Goal: Transaction & Acquisition: Book appointment/travel/reservation

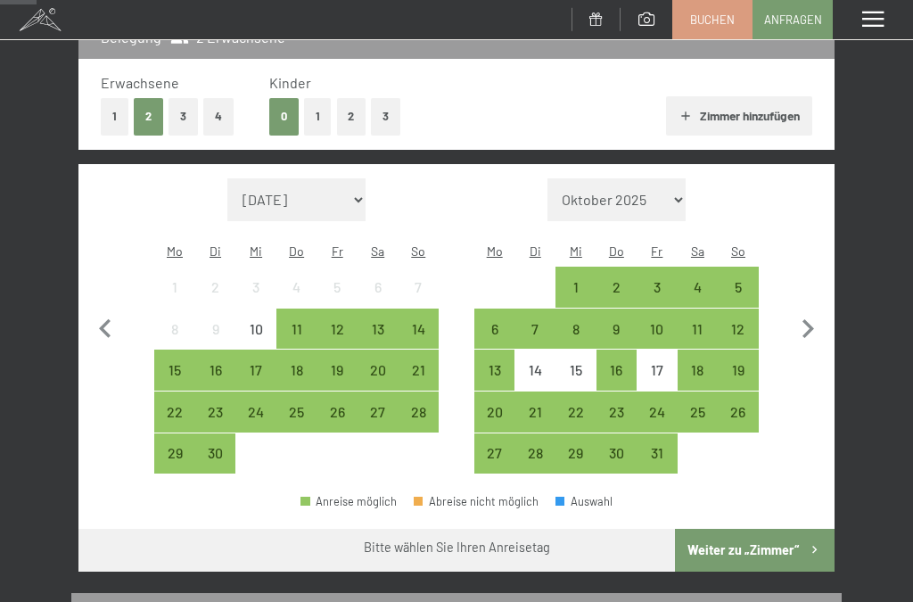
scroll to position [259, 0]
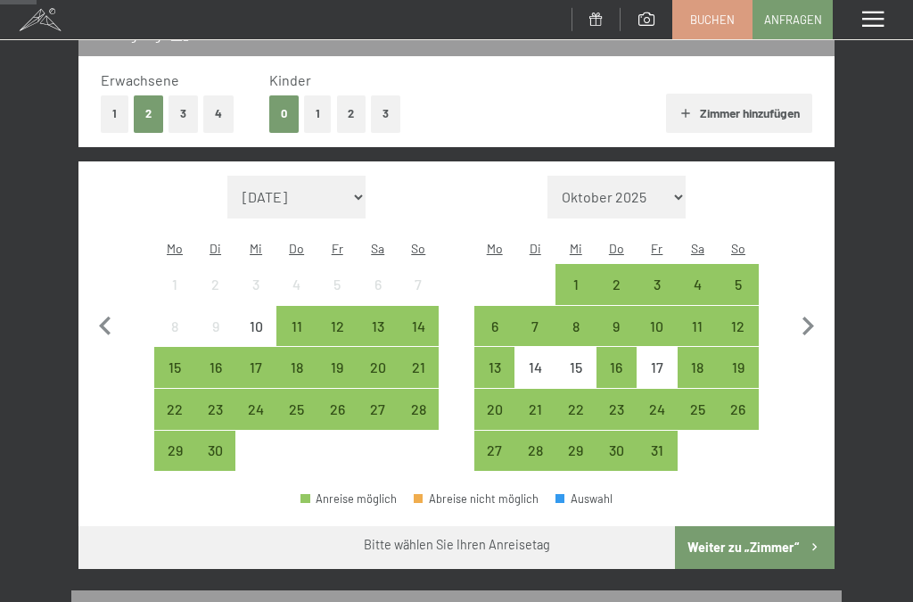
click at [378, 319] on div "13" at bounding box center [377, 337] width 37 height 37
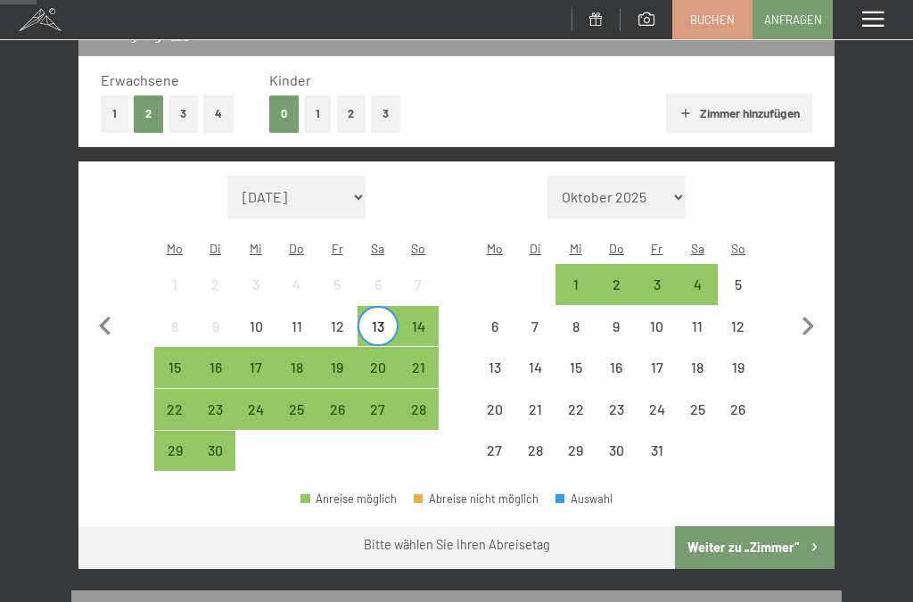
click at [226, 360] on div "16" at bounding box center [215, 378] width 37 height 37
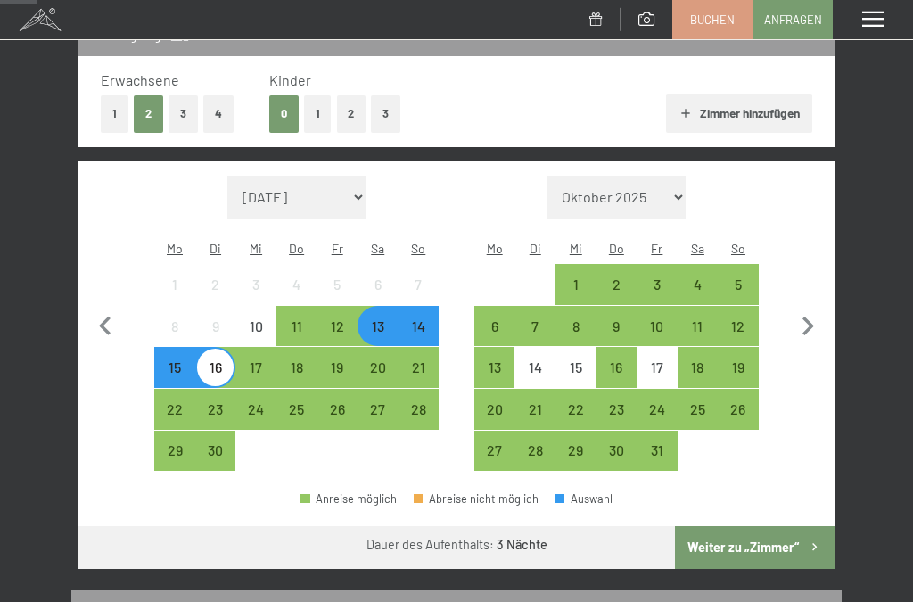
click at [766, 537] on button "Weiter zu „Zimmer“" at bounding box center [755, 547] width 160 height 43
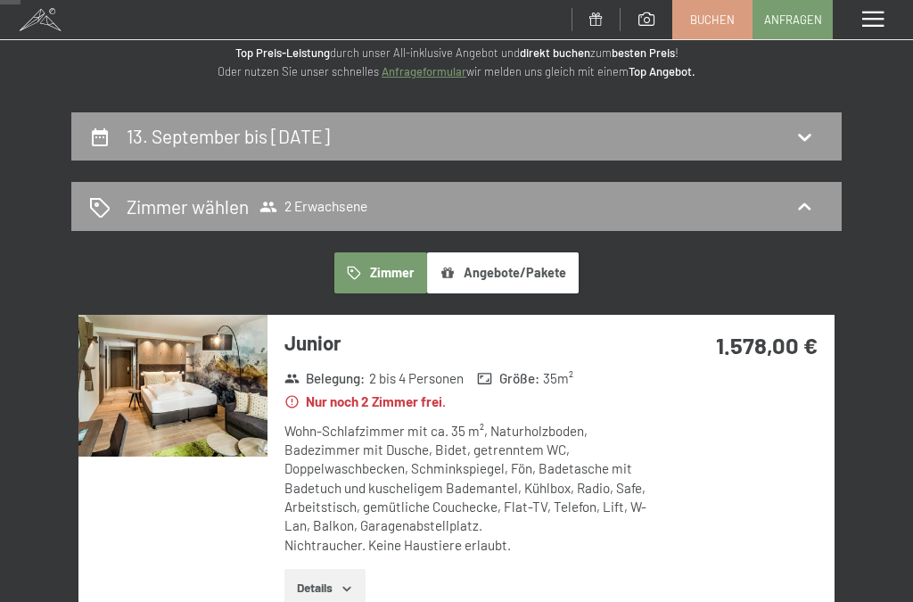
scroll to position [100, 0]
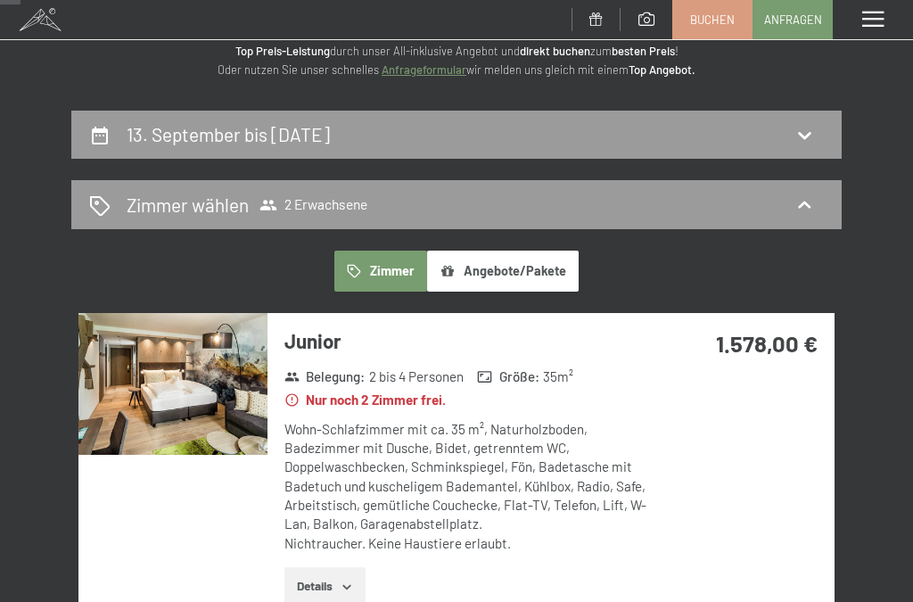
click at [806, 136] on icon at bounding box center [804, 135] width 12 height 7
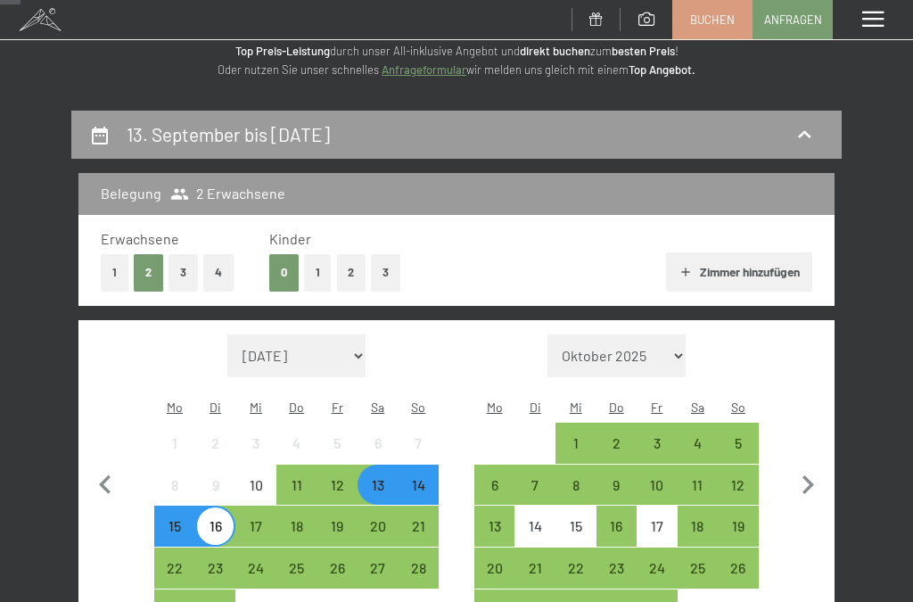
scroll to position [209, 0]
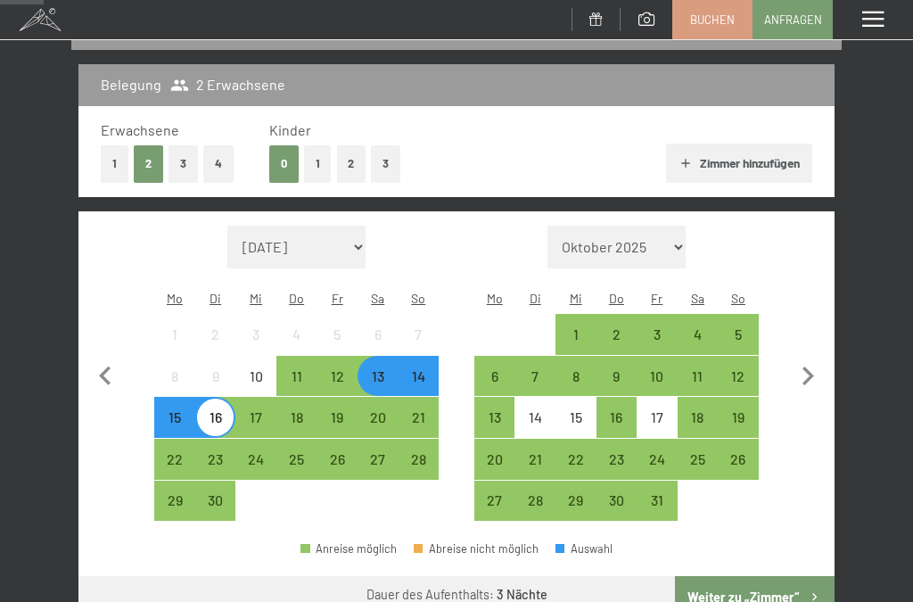
click at [269, 410] on div "17" at bounding box center [255, 428] width 37 height 37
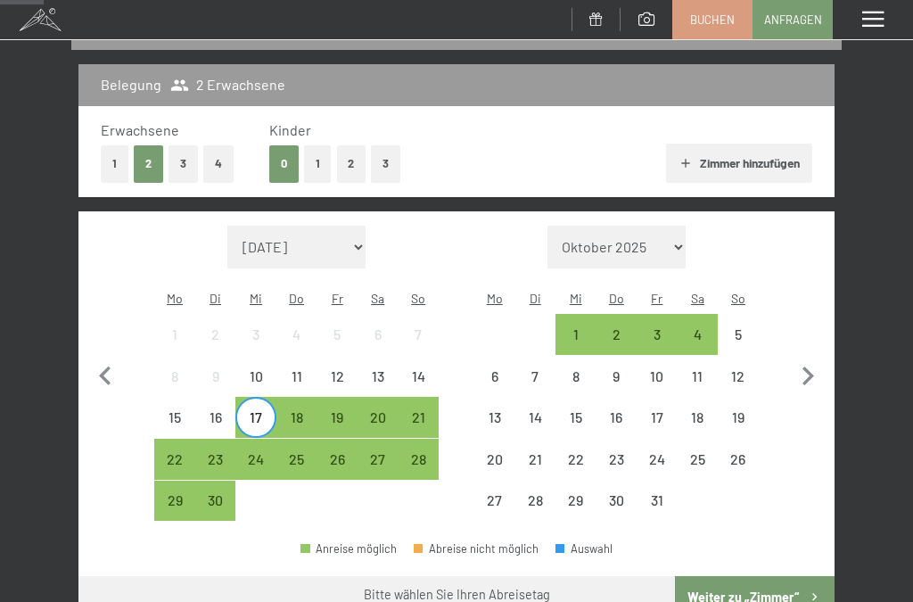
click at [375, 369] on div "13" at bounding box center [377, 387] width 37 height 37
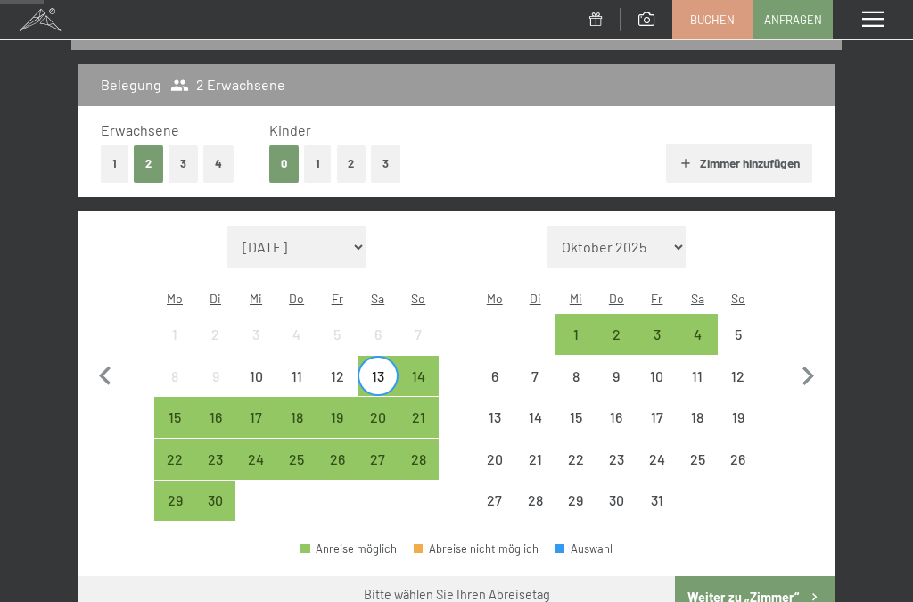
click at [227, 410] on div "16" at bounding box center [215, 428] width 37 height 37
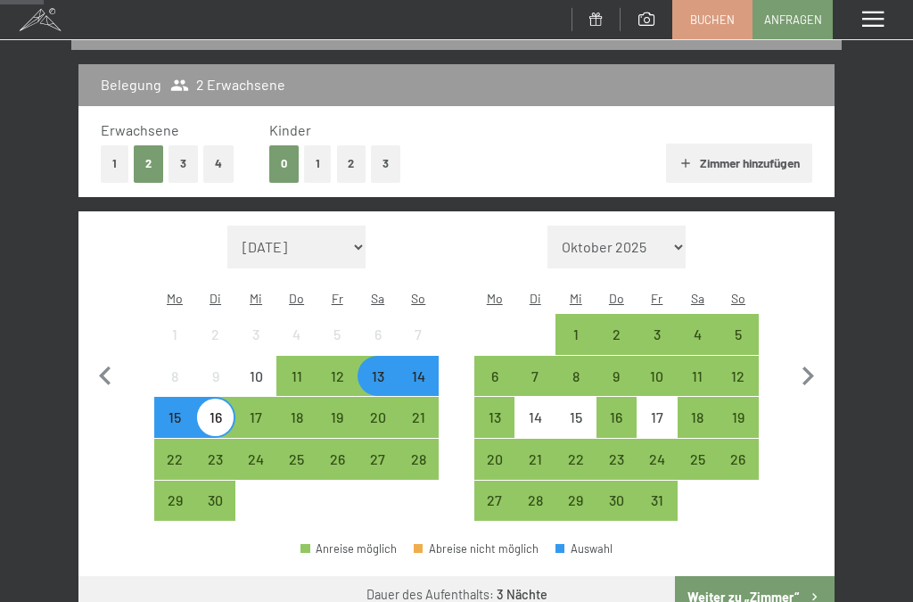
click at [378, 369] on div "13" at bounding box center [377, 387] width 37 height 37
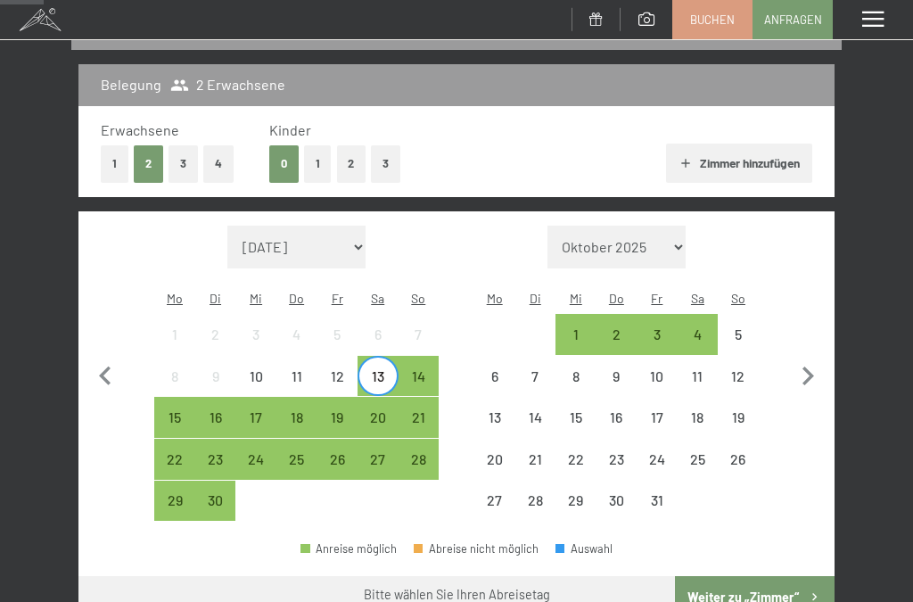
click at [266, 410] on div "17" at bounding box center [255, 428] width 37 height 37
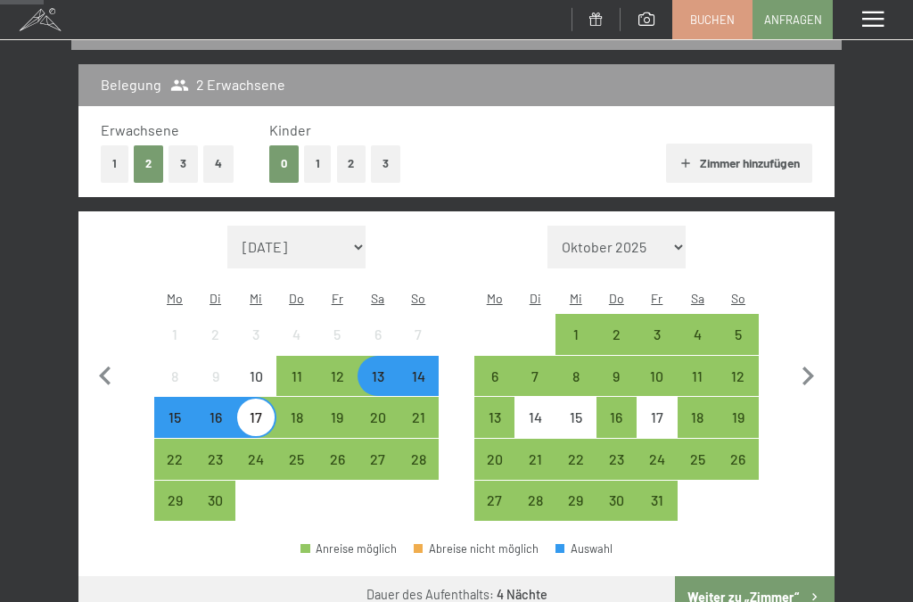
click at [776, 588] on button "Weiter zu „Zimmer“" at bounding box center [755, 597] width 160 height 43
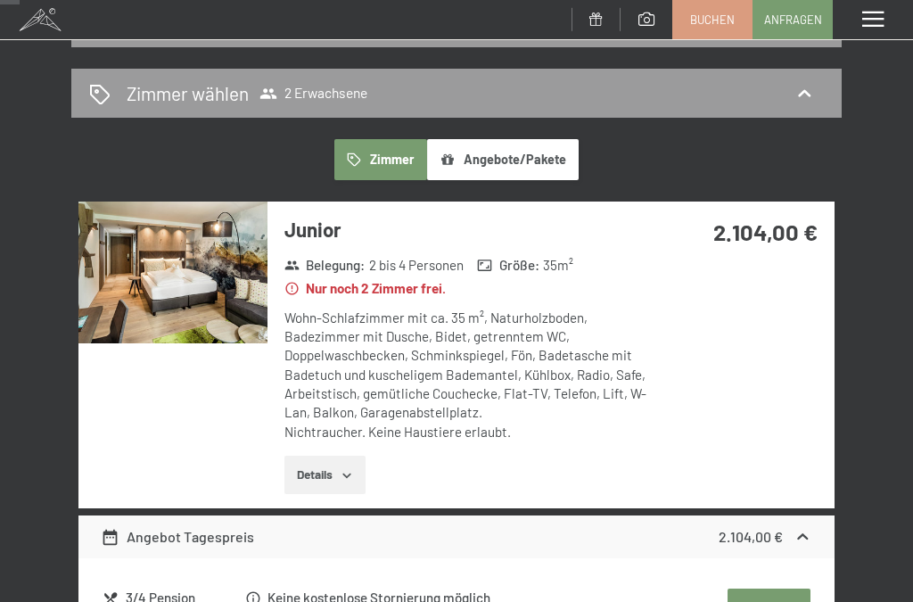
scroll to position [0, 0]
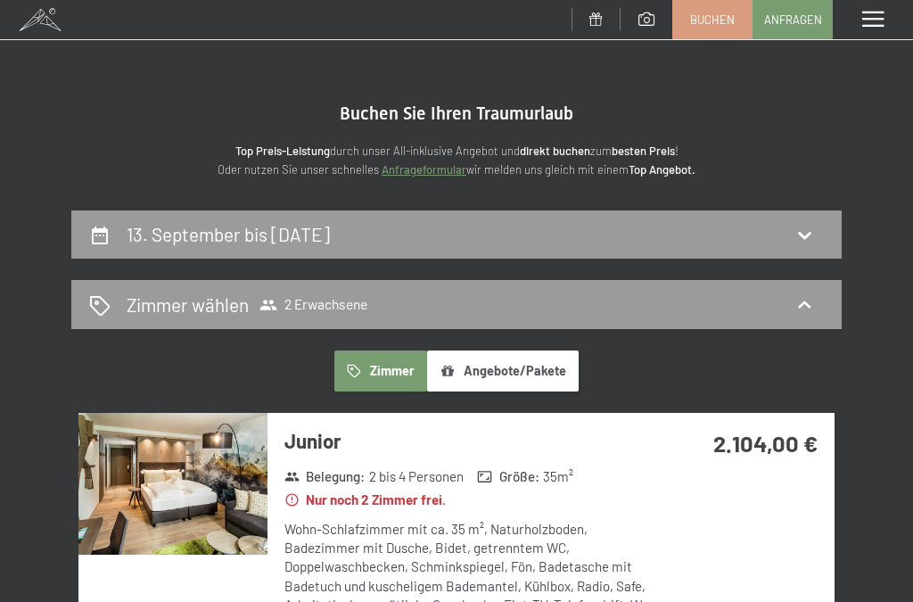
click at [800, 235] on icon at bounding box center [804, 234] width 21 height 21
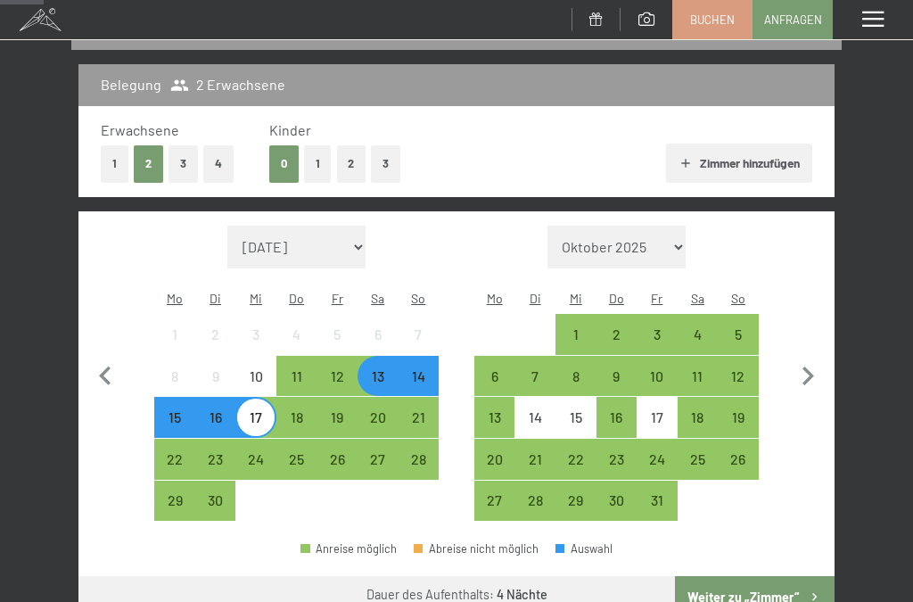
click at [377, 369] on div "13" at bounding box center [377, 387] width 37 height 37
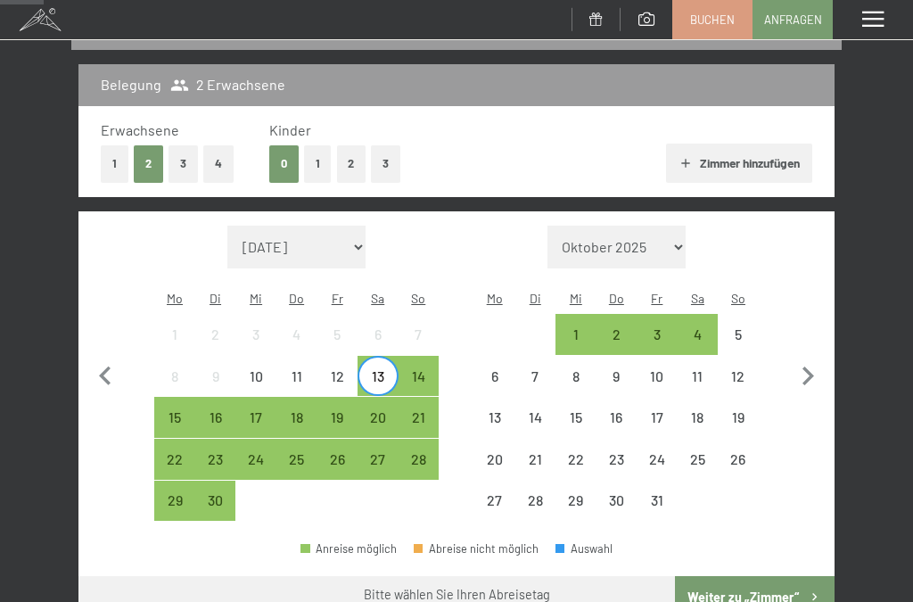
click at [222, 410] on div "16" at bounding box center [215, 428] width 37 height 37
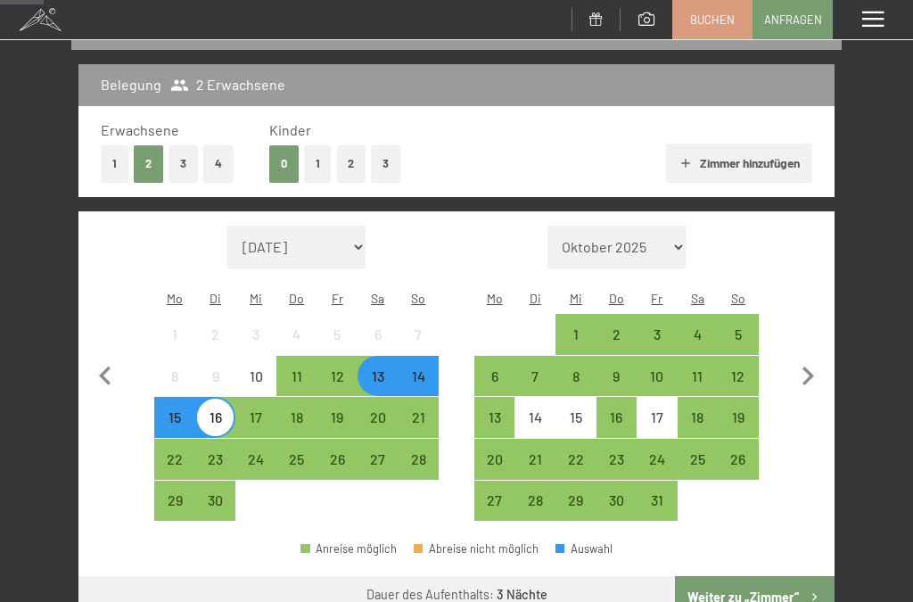
click at [765, 583] on button "Weiter zu „Zimmer“" at bounding box center [755, 597] width 160 height 43
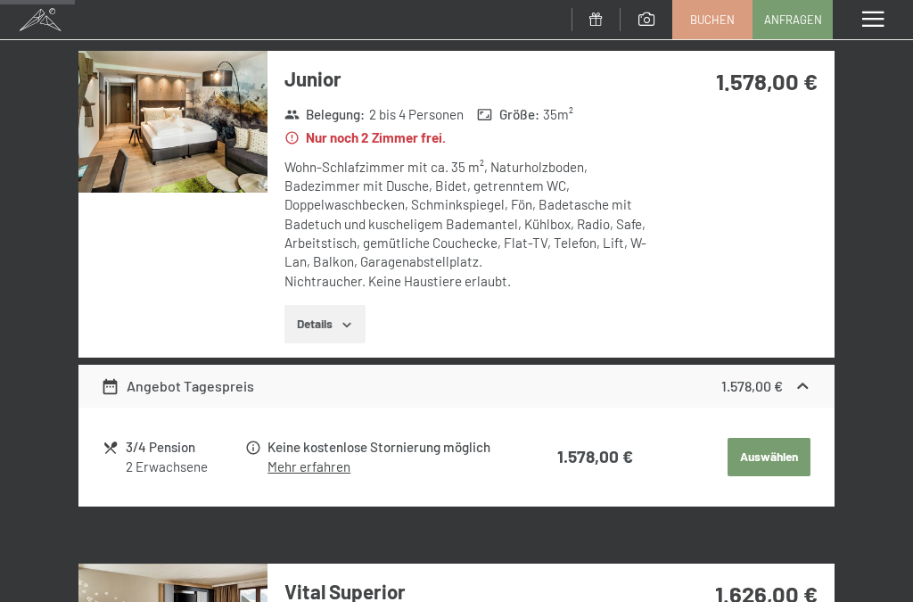
scroll to position [357, 0]
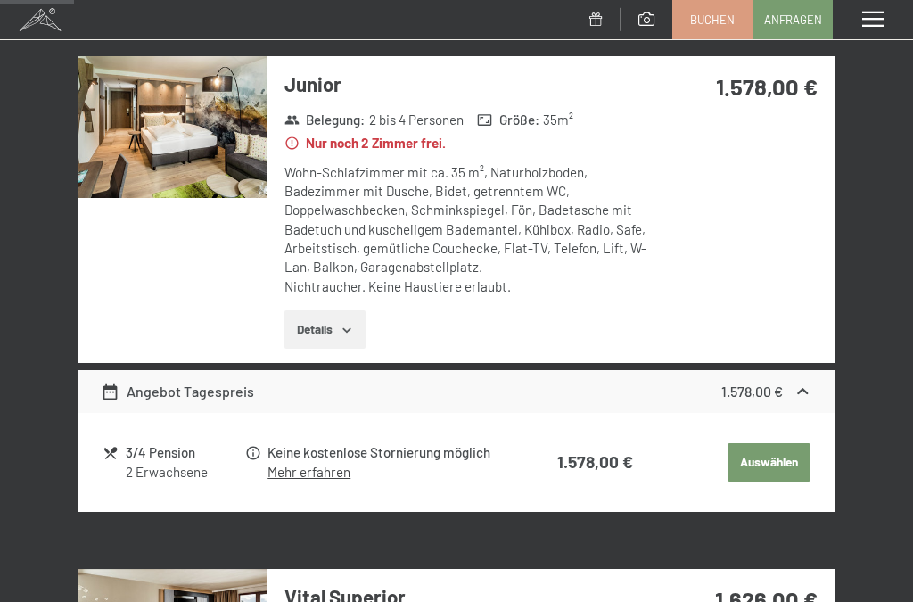
click at [327, 328] on button "Details" at bounding box center [325, 329] width 81 height 39
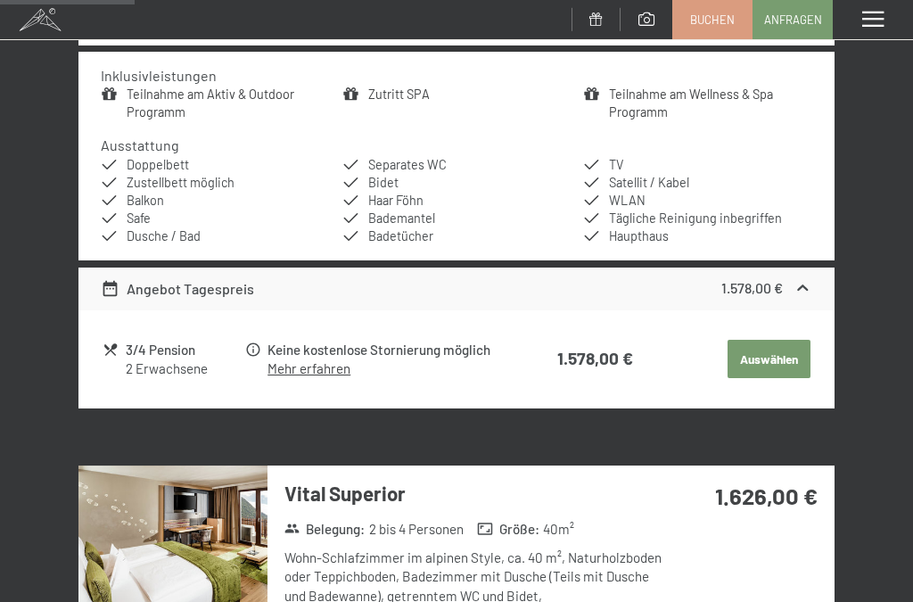
scroll to position [676, 0]
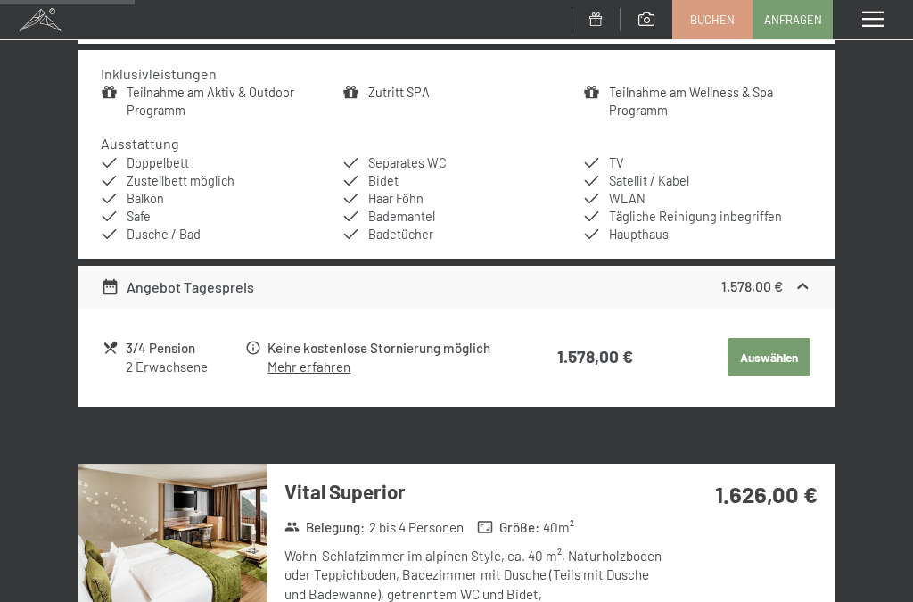
click at [307, 362] on span "Einwilligung Marketing*" at bounding box center [358, 353] width 147 height 18
click at [277, 362] on input "Einwilligung Marketing*" at bounding box center [268, 353] width 18 height 18
checkbox input "false"
click at [310, 359] on link "Mehr erfahren" at bounding box center [309, 367] width 83 height 16
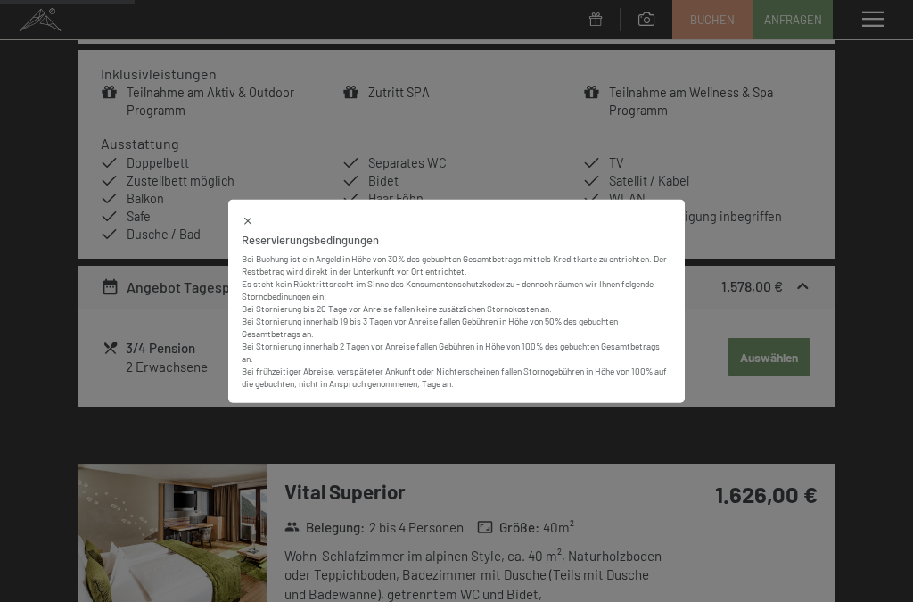
click at [252, 234] on div "Reservierungsbedingungen Bei Buchung ist ein Angeld in Höhe von 30% des gebucht…" at bounding box center [456, 301] width 457 height 204
click at [254, 227] on icon at bounding box center [248, 220] width 12 height 12
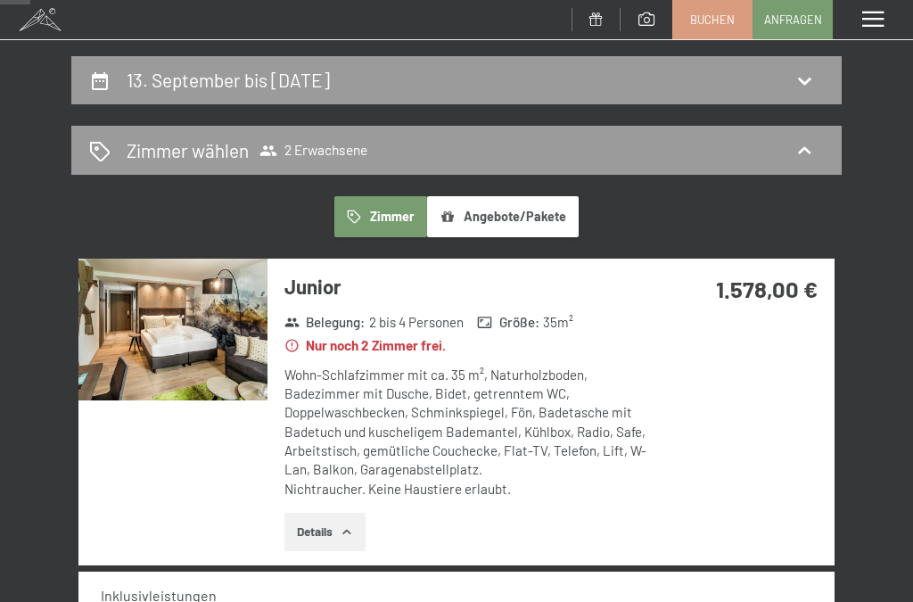
scroll to position [156, 0]
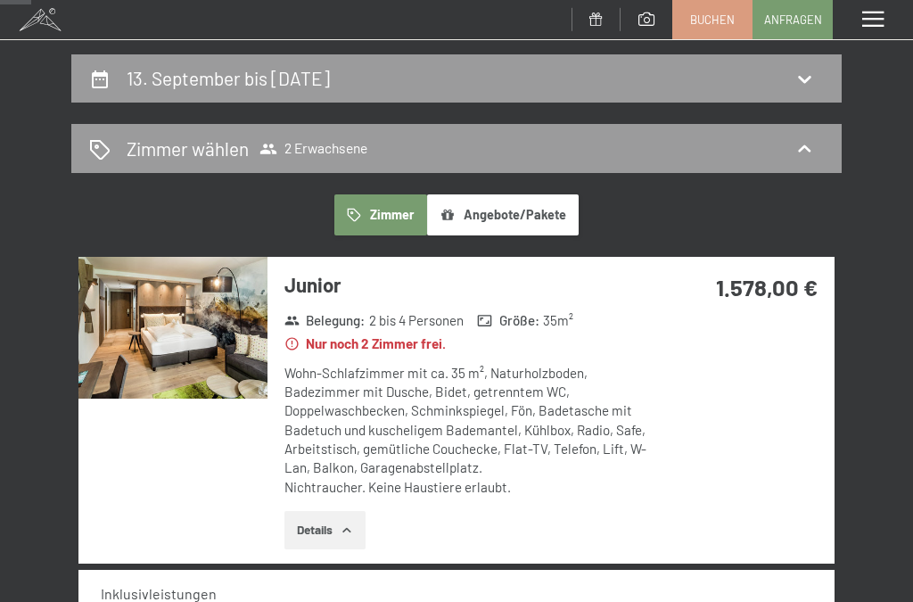
click at [152, 331] on img at bounding box center [172, 328] width 189 height 142
click at [902, 13] on div "Menü" at bounding box center [873, 19] width 80 height 39
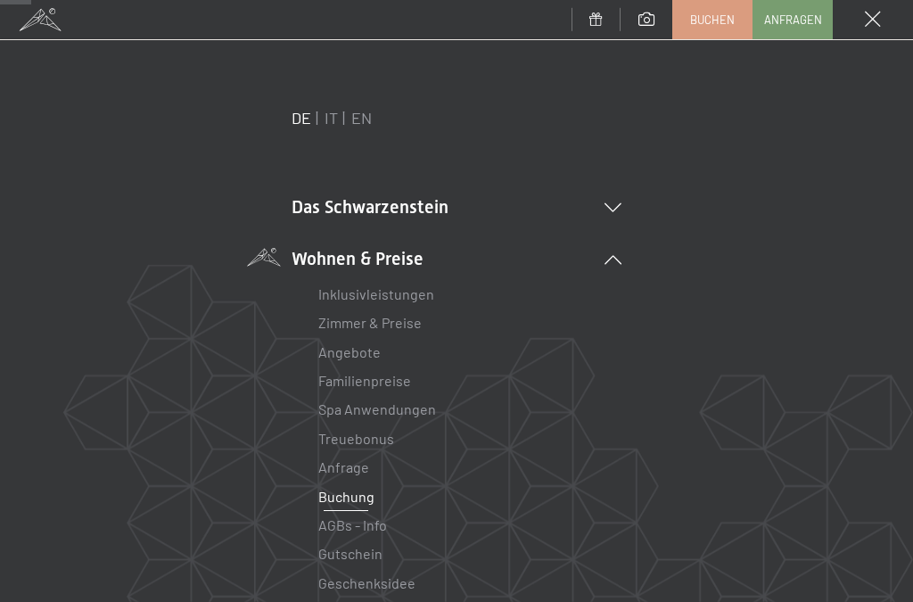
click at [871, 17] on span at bounding box center [873, 20] width 16 height 16
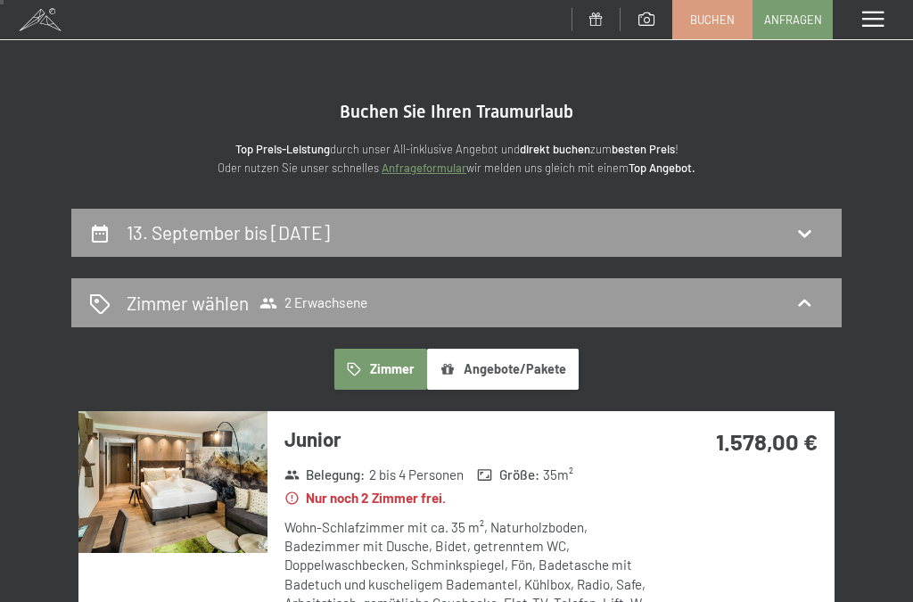
scroll to position [0, 0]
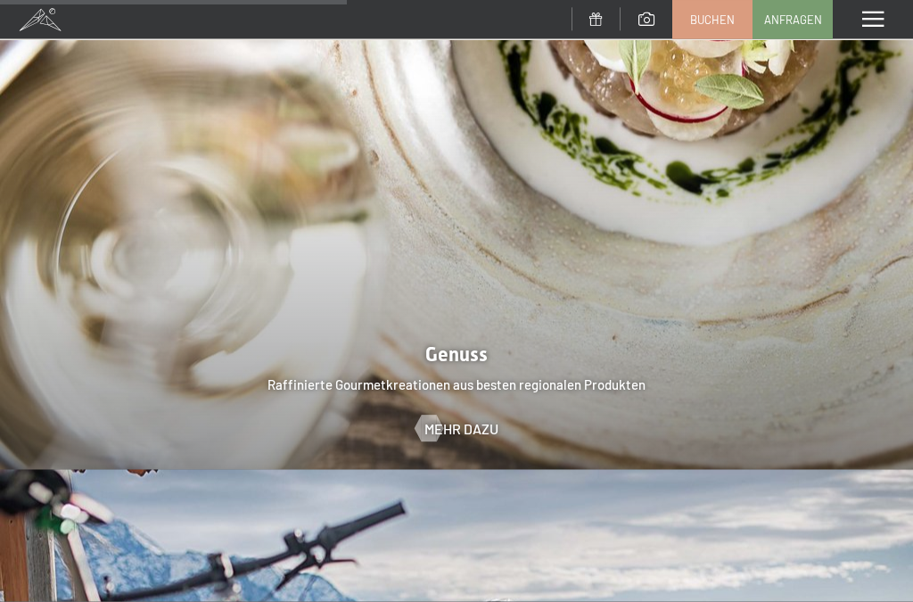
scroll to position [2879, 0]
click at [688, 16] on link "Buchen" at bounding box center [712, 19] width 78 height 37
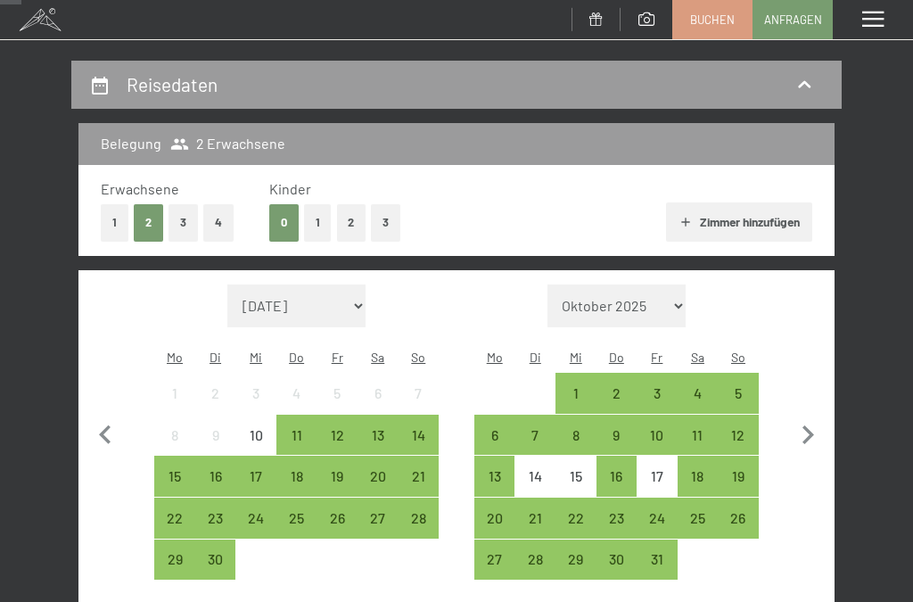
click at [359, 428] on div "13" at bounding box center [377, 446] width 37 height 37
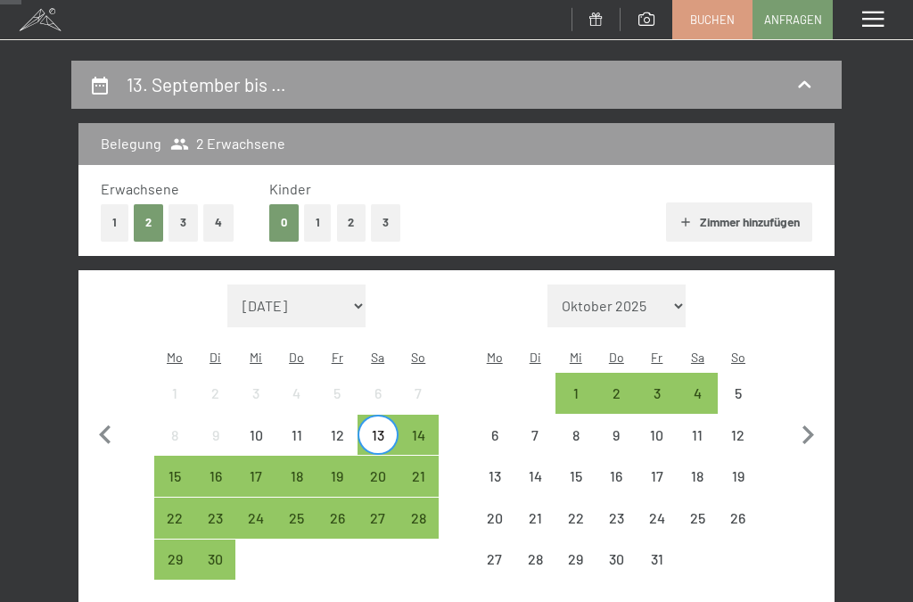
click at [251, 469] on div "17" at bounding box center [255, 487] width 37 height 37
